Goal: Transaction & Acquisition: Download file/media

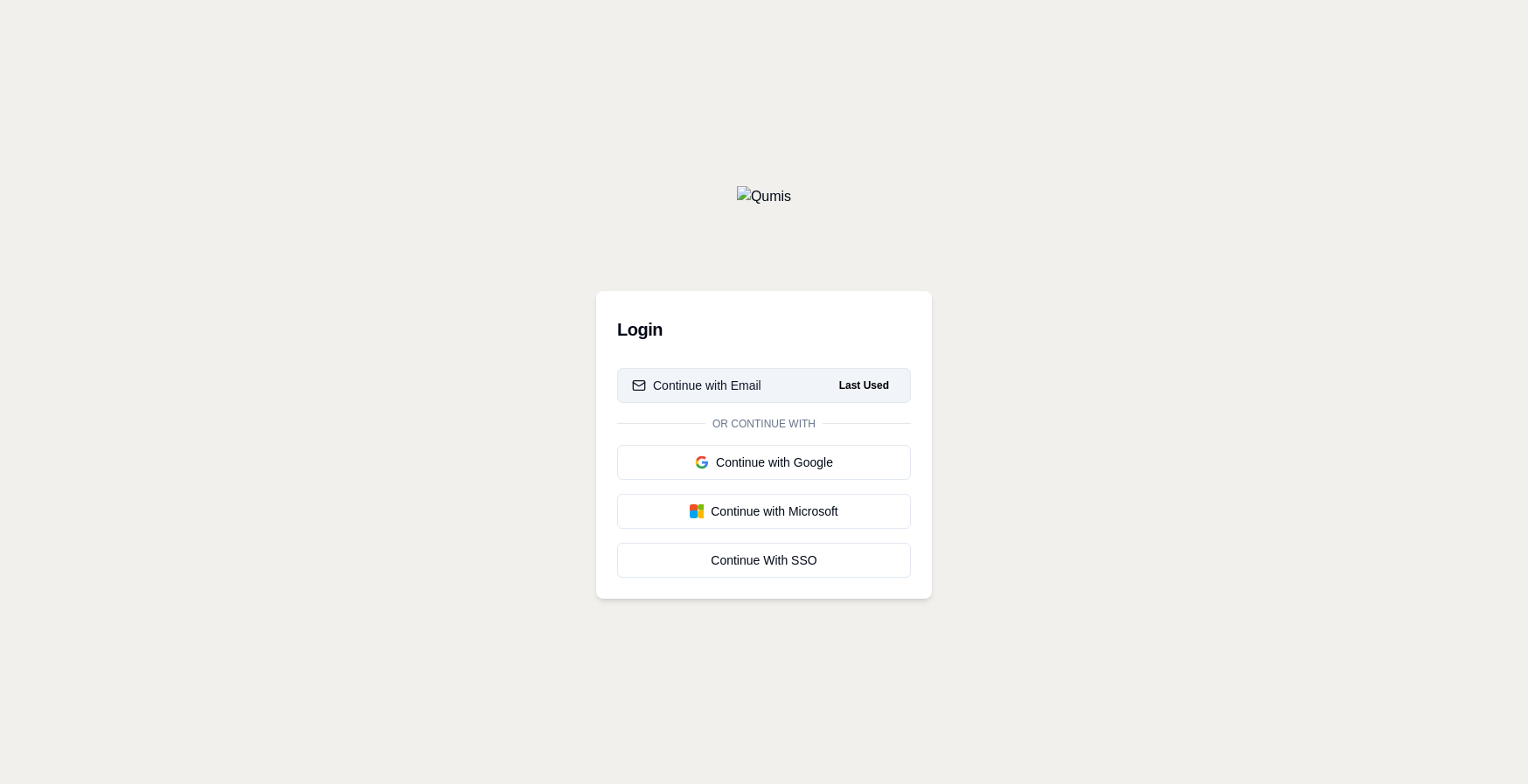
click at [737, 394] on div "Continue with Email" at bounding box center [696, 386] width 130 height 18
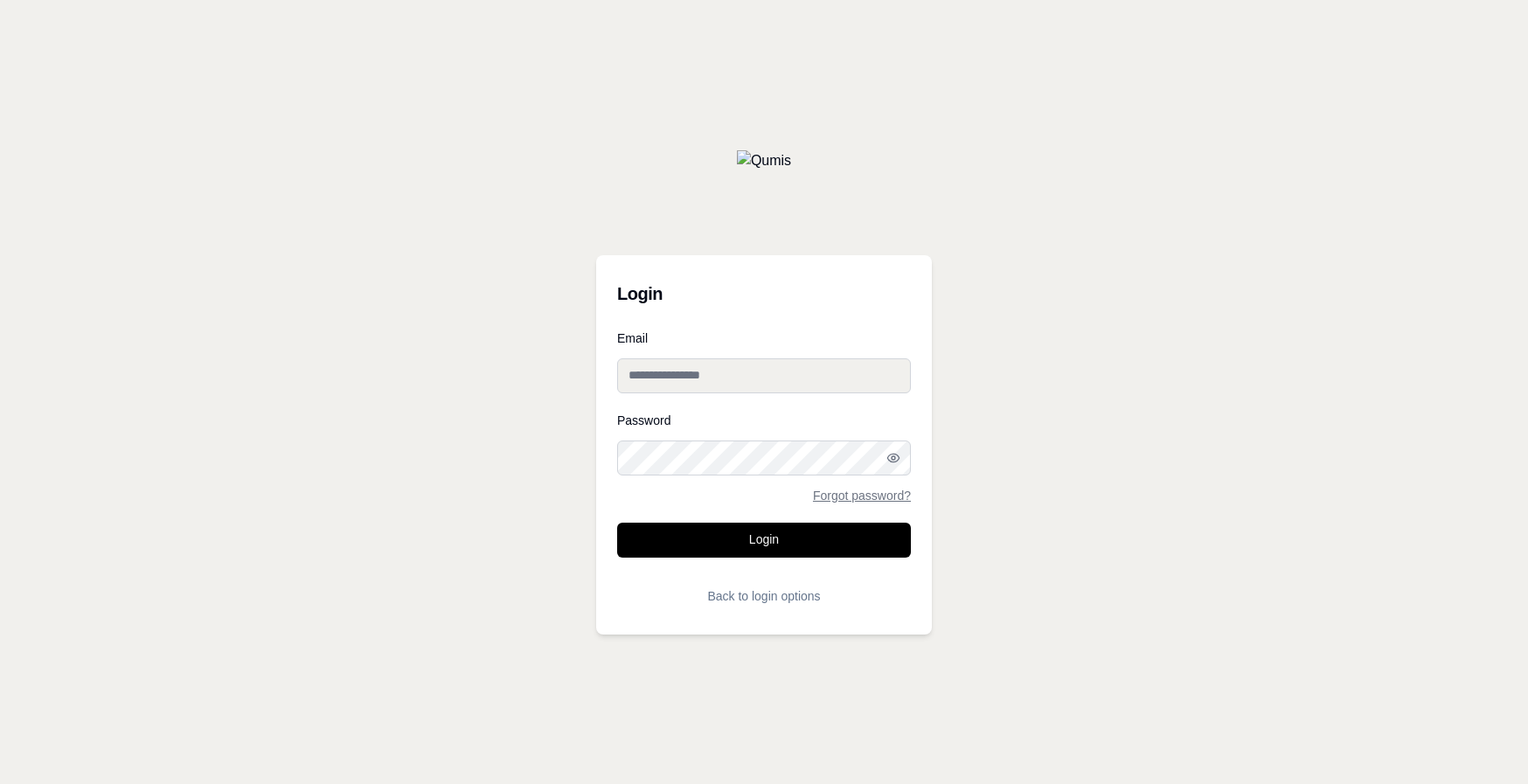
click at [737, 380] on input "Email" at bounding box center [764, 376] width 293 height 35
type input "**********"
click at [618, 522] on button "Login" at bounding box center [764, 540] width 293 height 35
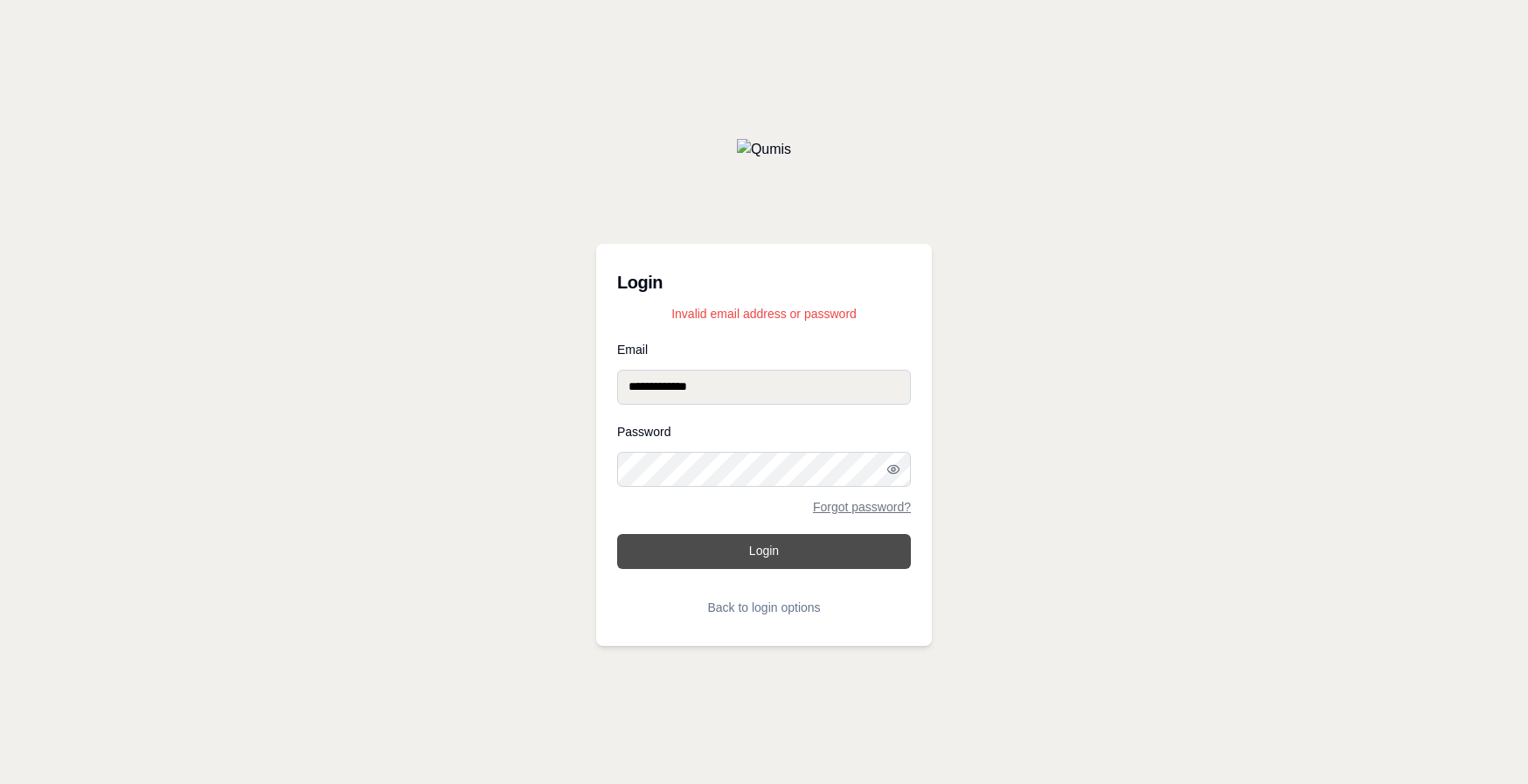
click at [768, 550] on button "Login" at bounding box center [764, 551] width 293 height 35
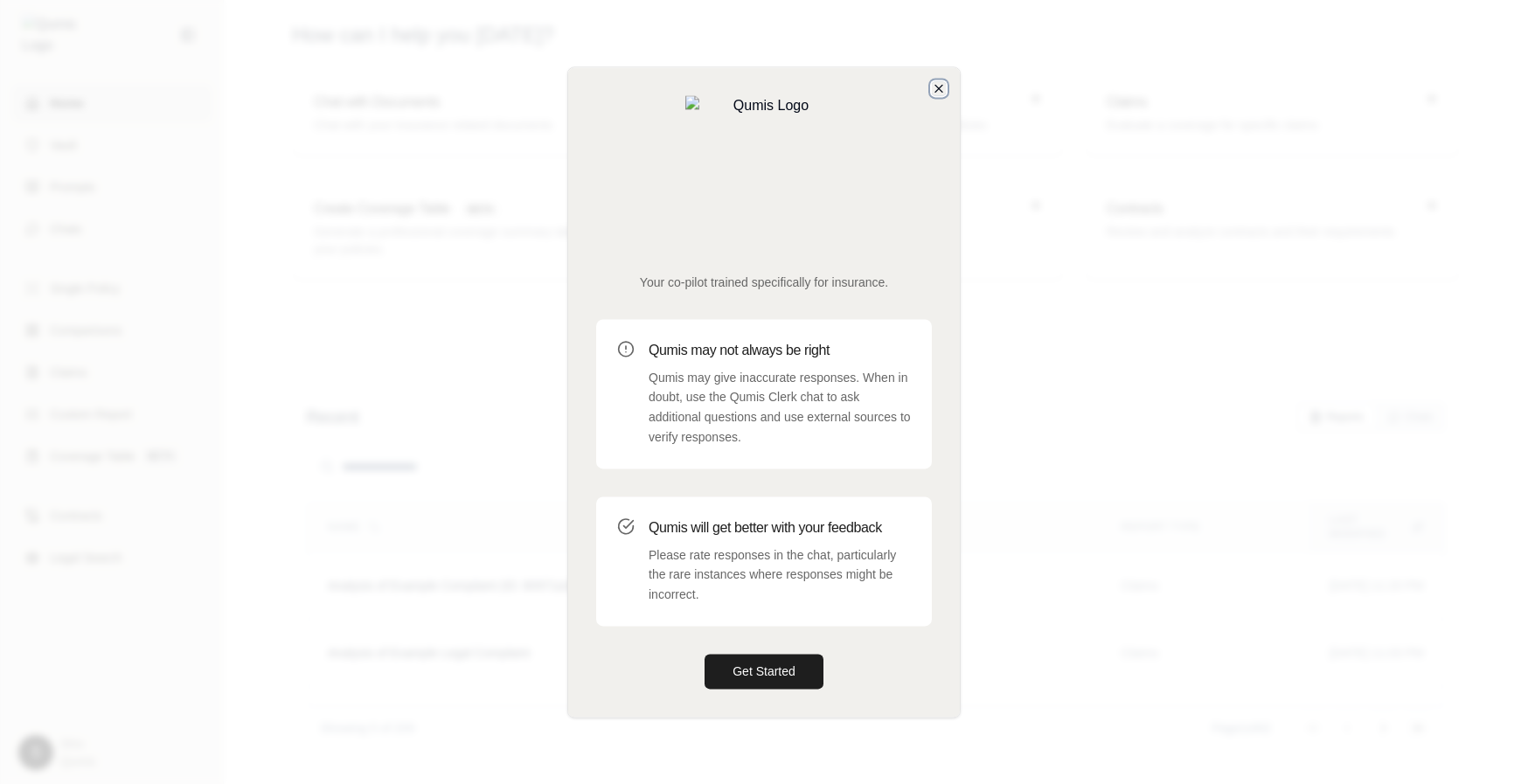
click at [936, 95] on icon "button" at bounding box center [939, 88] width 14 height 14
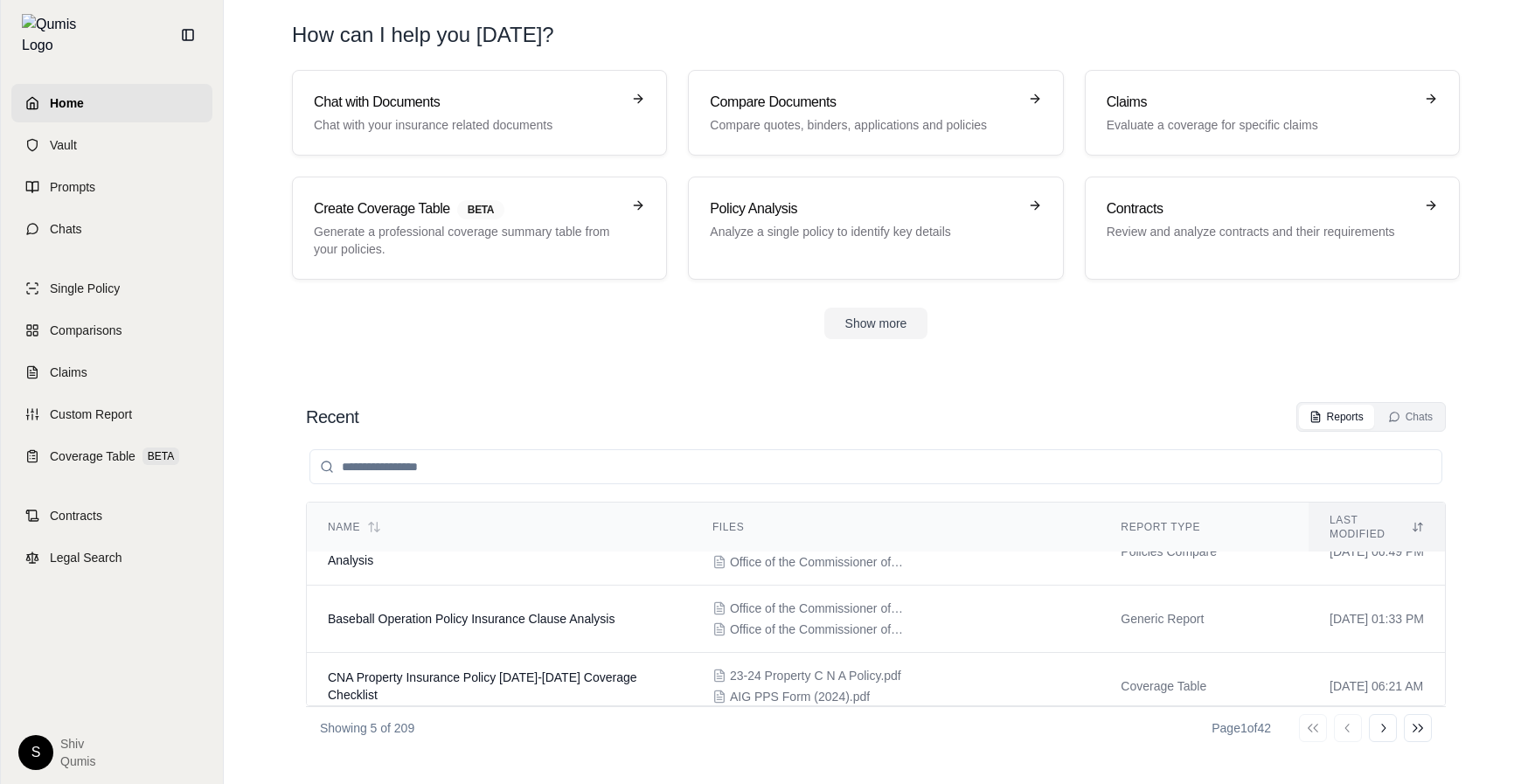
scroll to position [169, 0]
click at [189, 28] on icon at bounding box center [188, 35] width 14 height 14
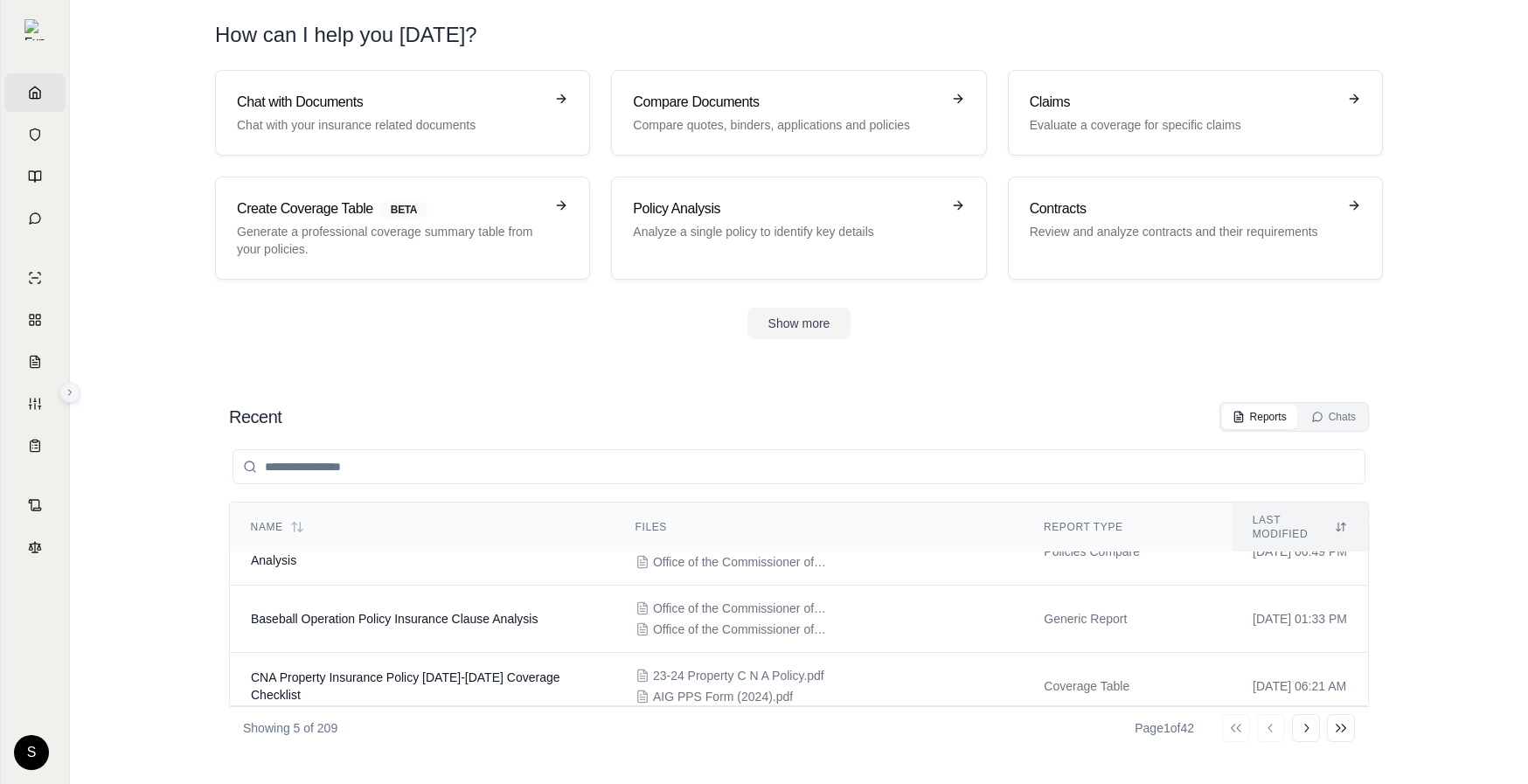
click at [74, 388] on icon at bounding box center [70, 393] width 11 height 11
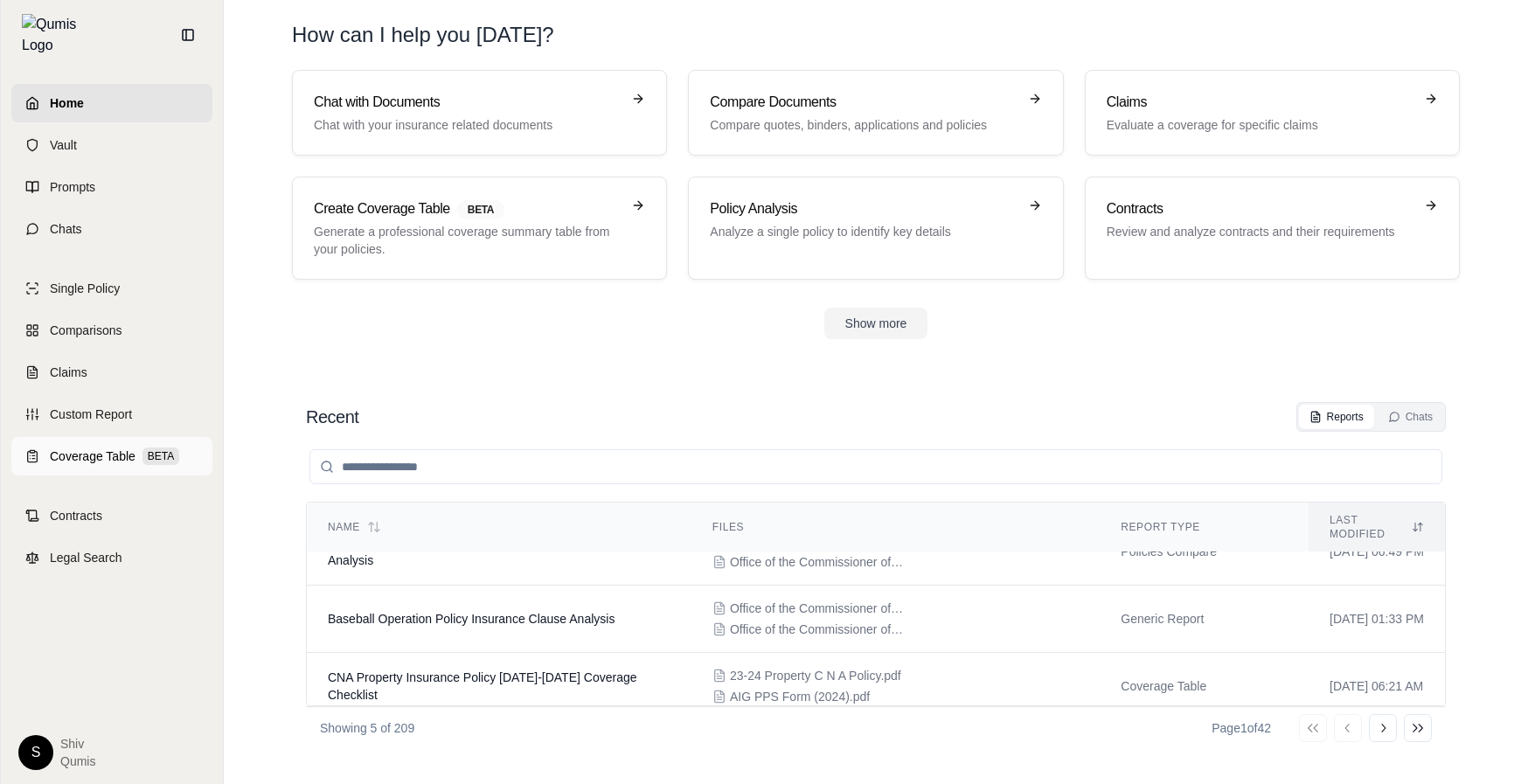
click at [105, 437] on link "Coverage Table BETA" at bounding box center [112, 456] width 201 height 39
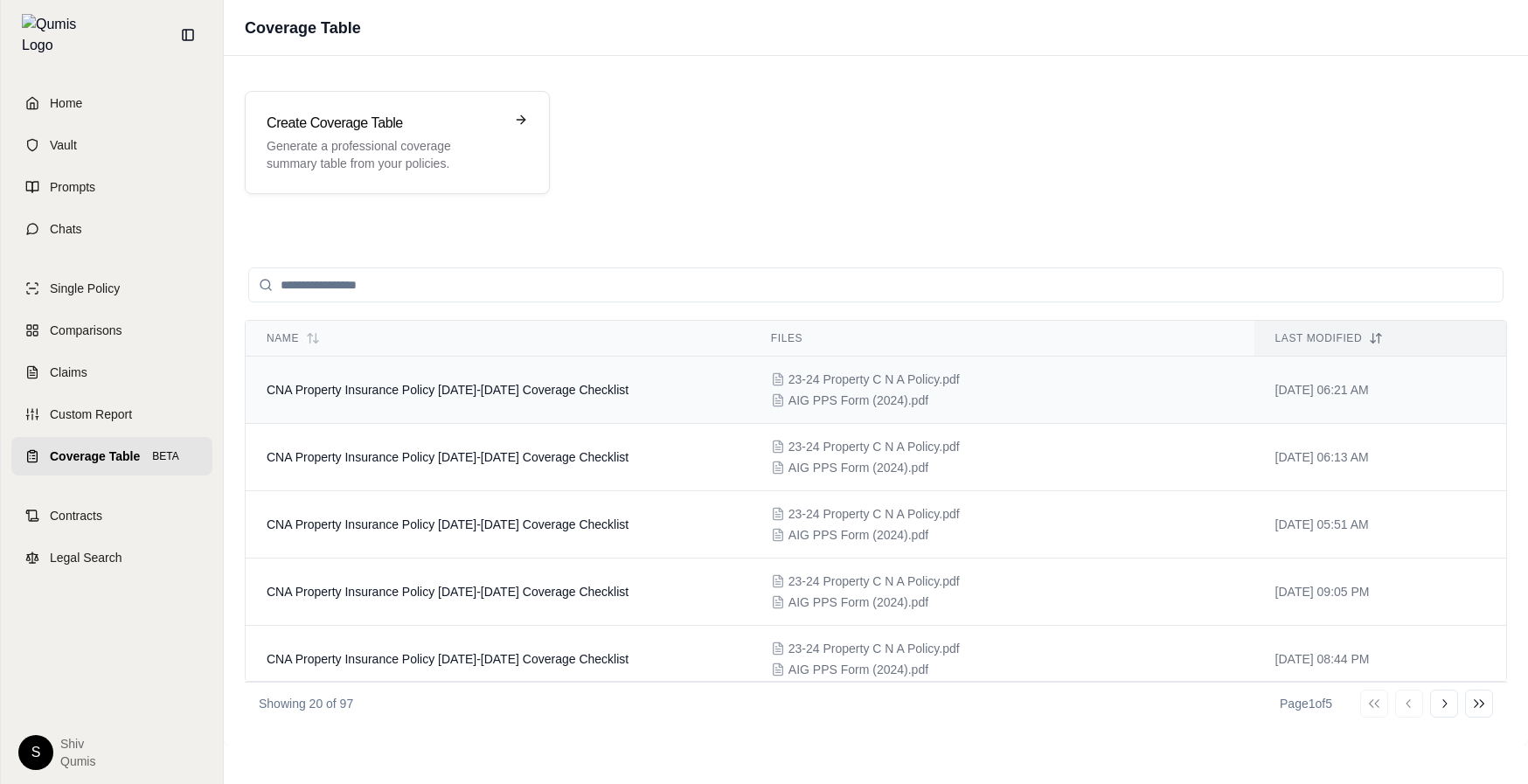
click at [346, 398] on td "CNA Property Insurance Policy [DATE]-[DATE] Coverage Checklist" at bounding box center [498, 390] width 505 height 67
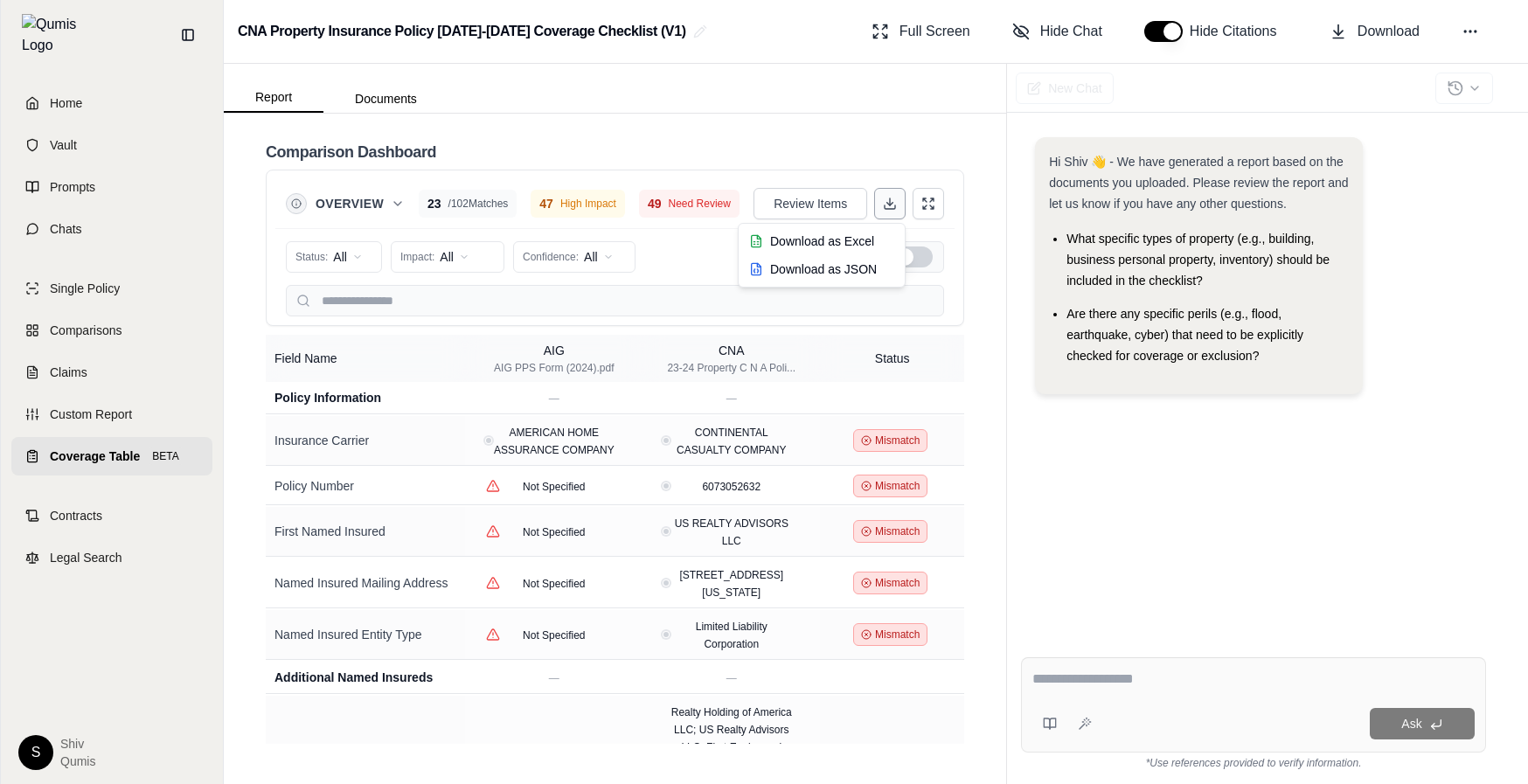
click at [893, 196] on html "Home Vault Prompts Chats Single Policy Comparisons Claims Custom Report Coverag…" at bounding box center [764, 392] width 1528 height 784
click at [869, 265] on span "Download as JSON" at bounding box center [812, 270] width 128 height 18
click at [891, 196] on html "Home Vault Prompts Chats Single Policy Comparisons Claims Custom Report Coverag…" at bounding box center [764, 392] width 1528 height 784
click at [971, 449] on html "Home Vault Prompts Chats Single Policy Comparisons Claims Custom Report Coverag…" at bounding box center [764, 392] width 1528 height 784
